Goal: Information Seeking & Learning: Learn about a topic

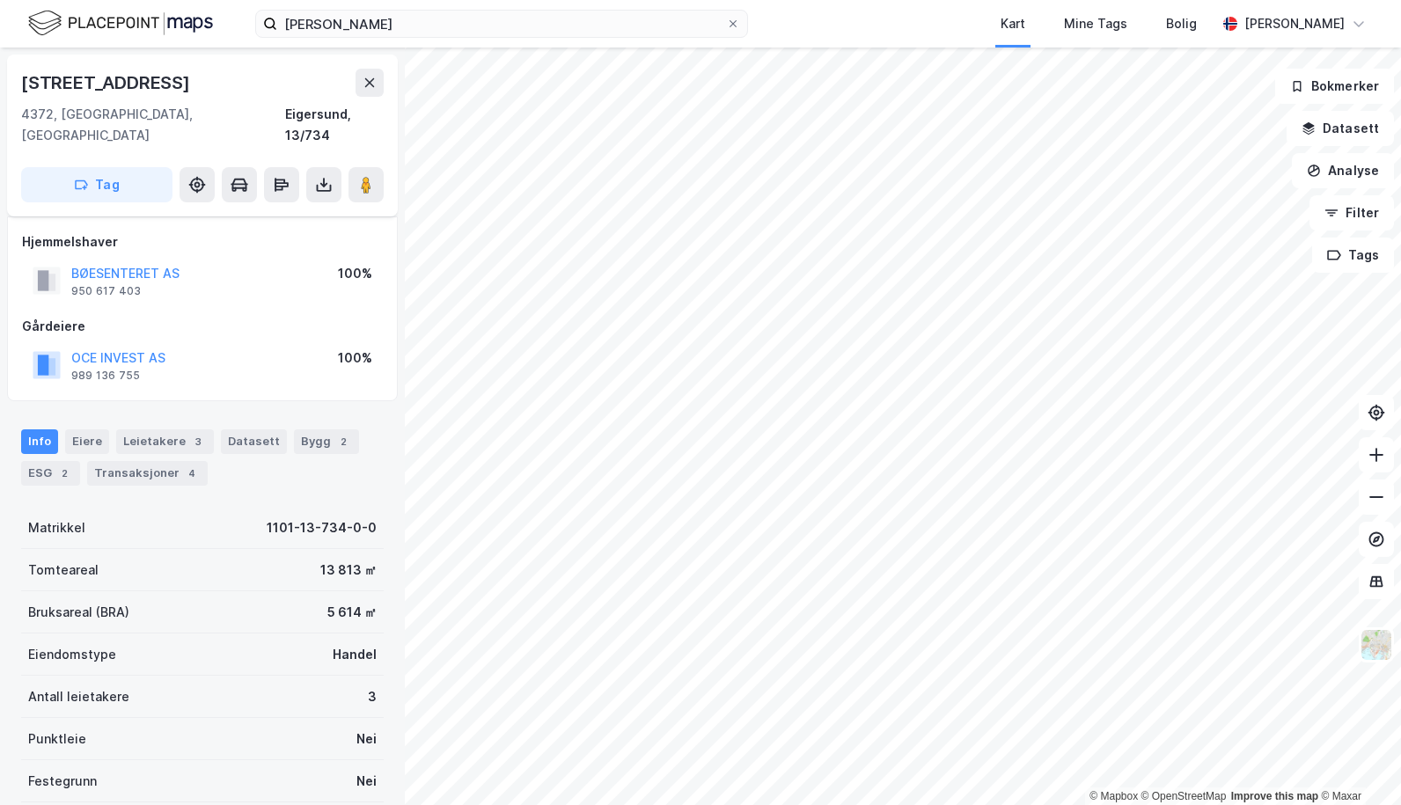
scroll to position [62, 0]
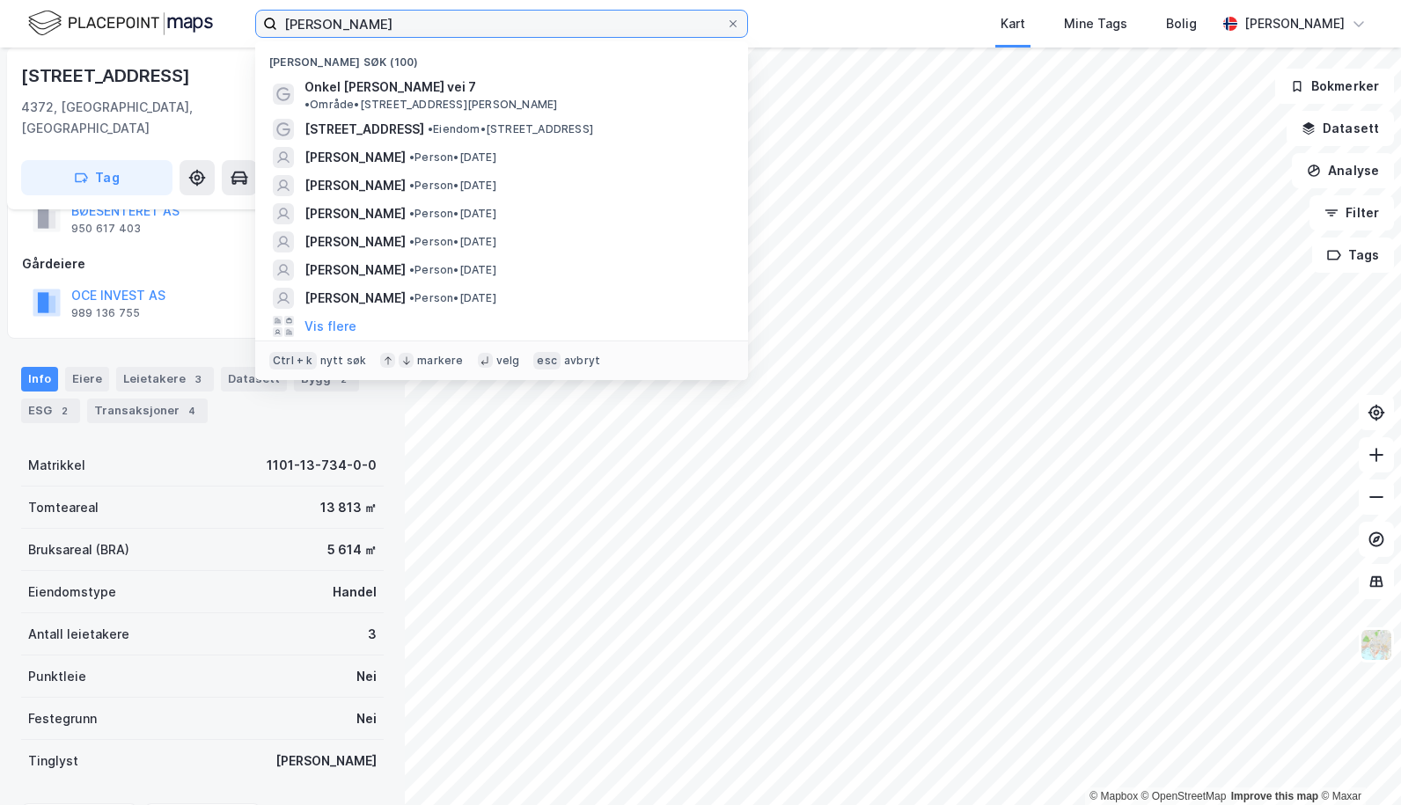
click at [417, 24] on input "[PERSON_NAME]" at bounding box center [501, 24] width 449 height 26
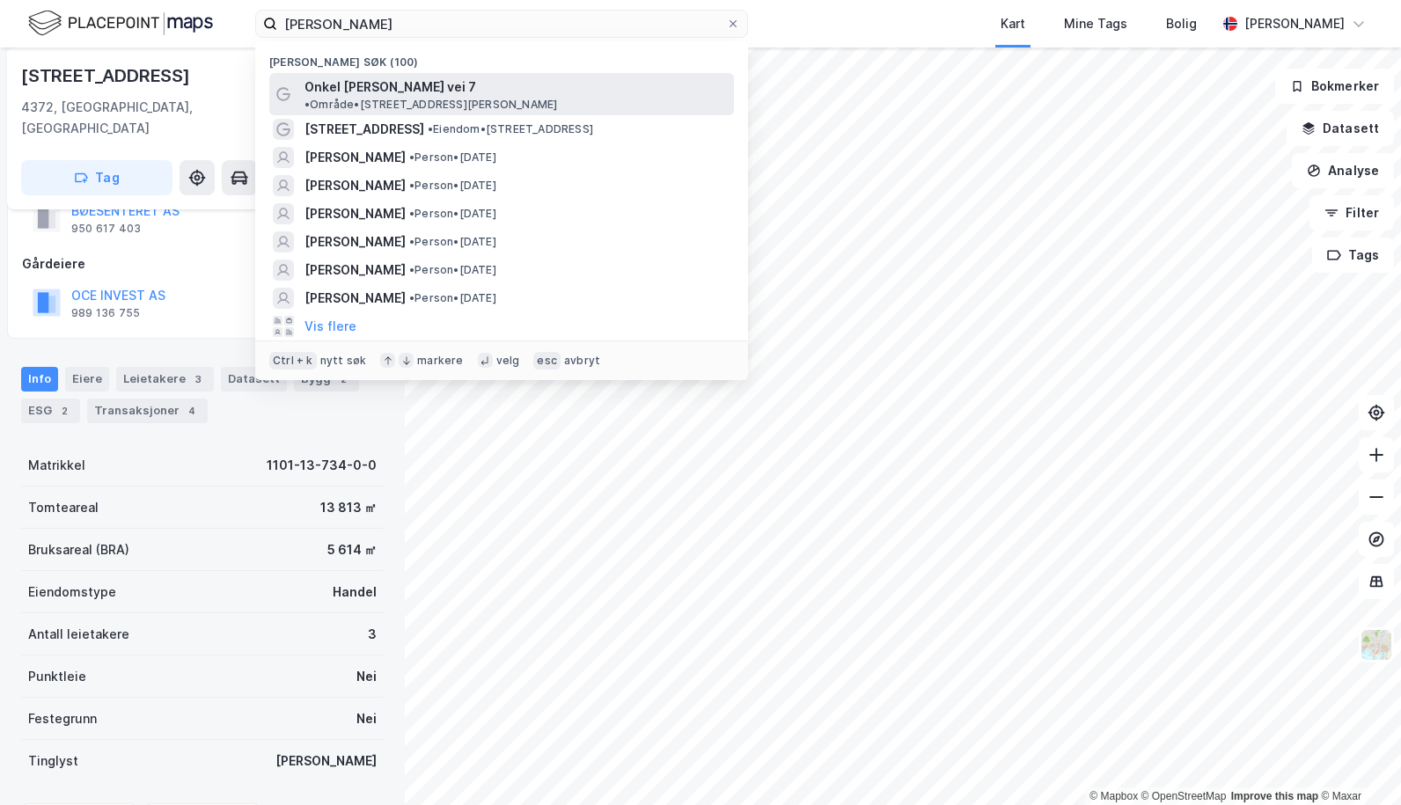
click at [354, 92] on span "Onkel [PERSON_NAME] vei 7" at bounding box center [390, 87] width 172 height 21
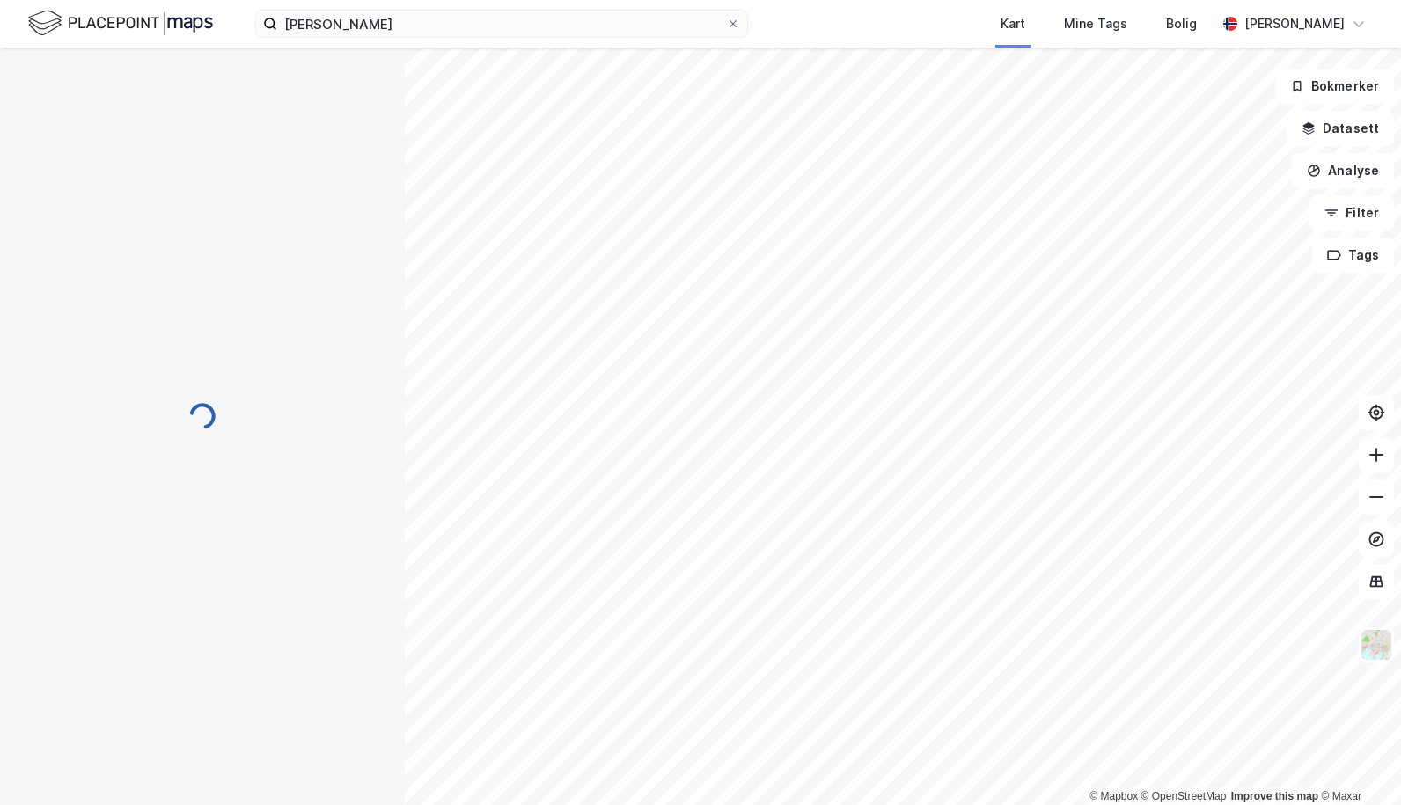
scroll to position [62, 0]
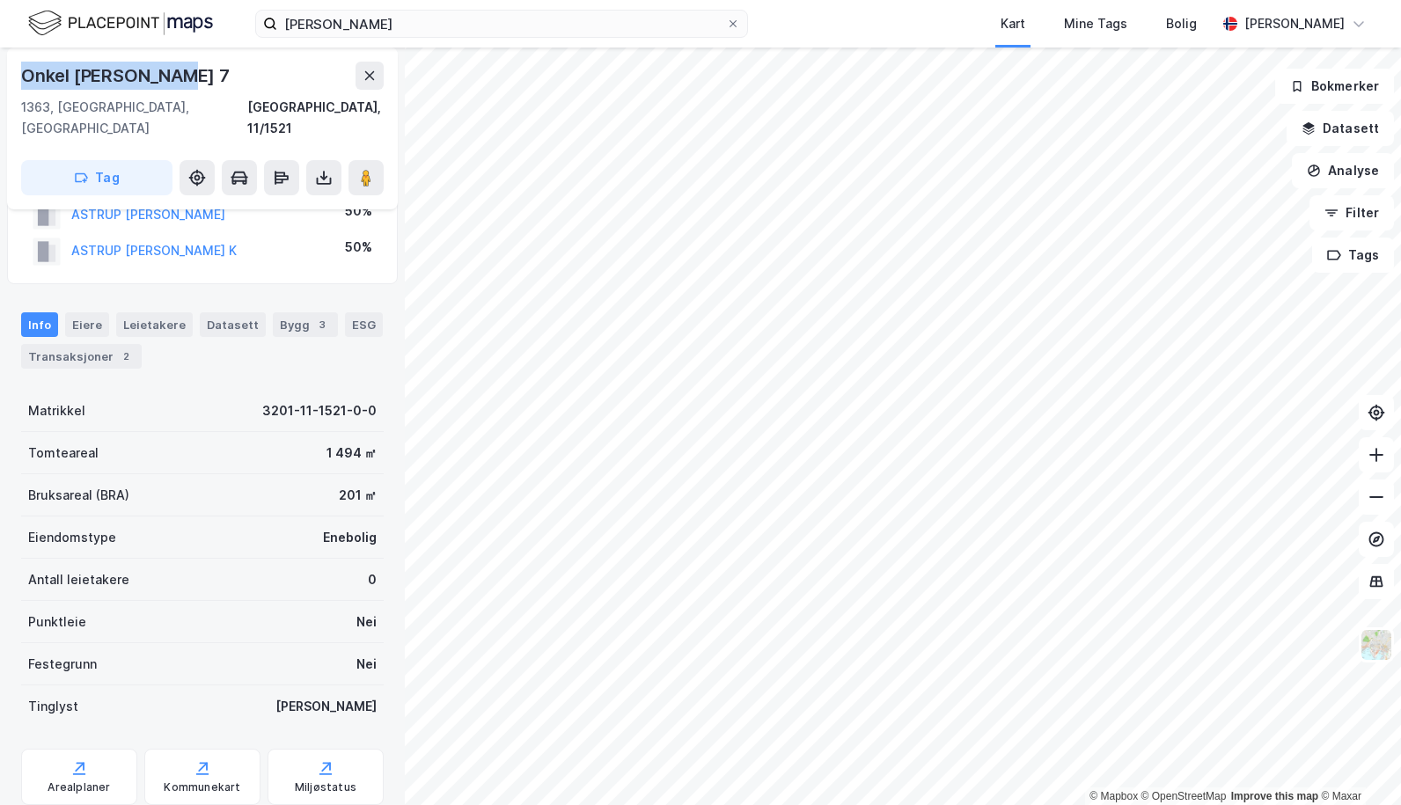
drag, startPoint x: 172, startPoint y: 78, endPoint x: 20, endPoint y: 85, distance: 151.5
click at [20, 85] on div "Onkel [PERSON_NAME] 7 1363, [GEOGRAPHIC_DATA], [GEOGRAPHIC_DATA], 11/1521 Tag" at bounding box center [202, 129] width 391 height 162
copy div "Onkel [PERSON_NAME] 7"
